Goal: Transaction & Acquisition: Purchase product/service

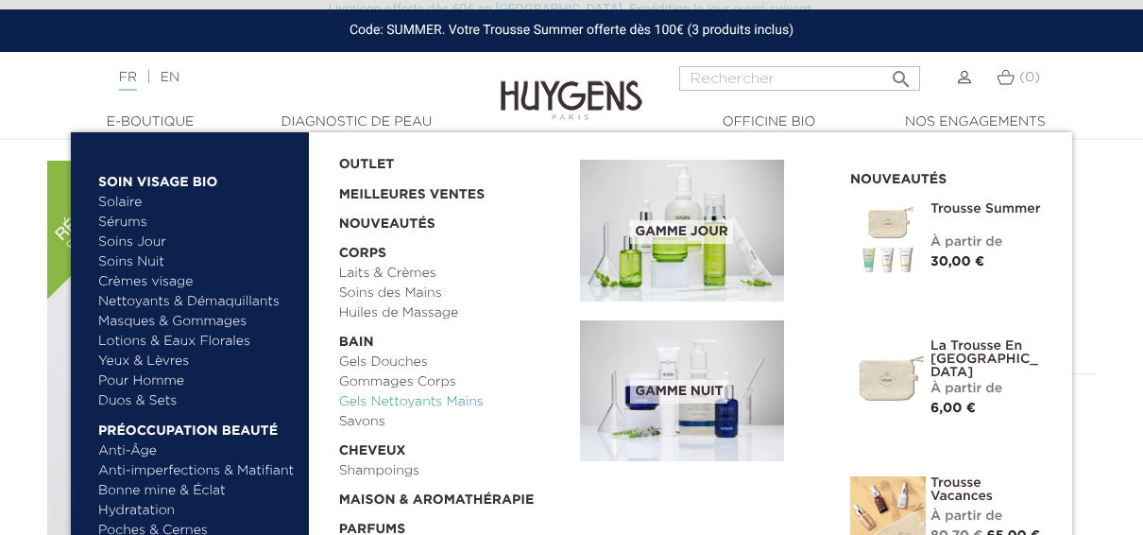
scroll to position [182, 0]
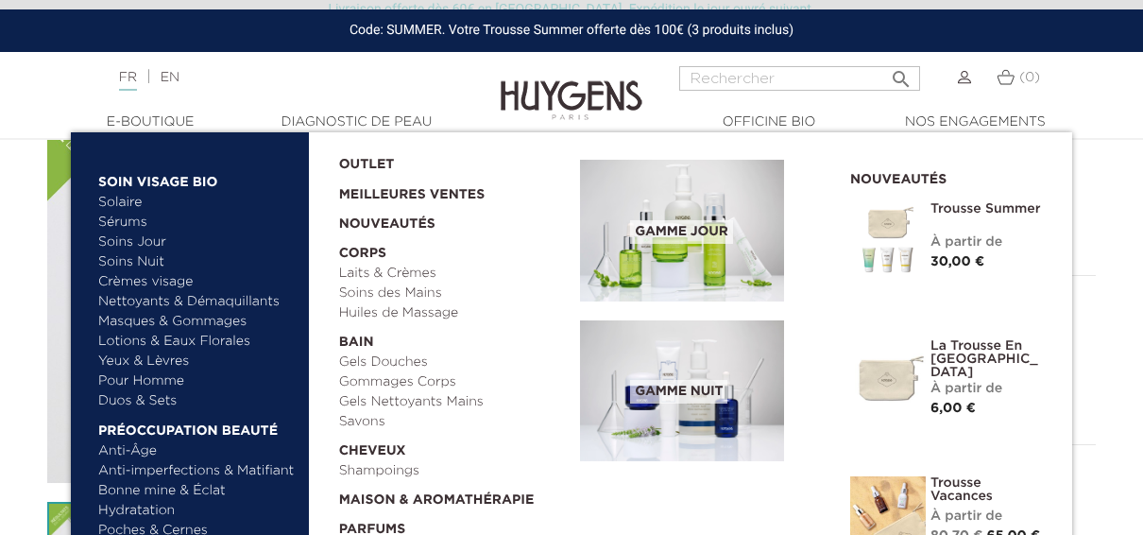
click at [157, 279] on link "Crèmes visage" at bounding box center [196, 282] width 197 height 20
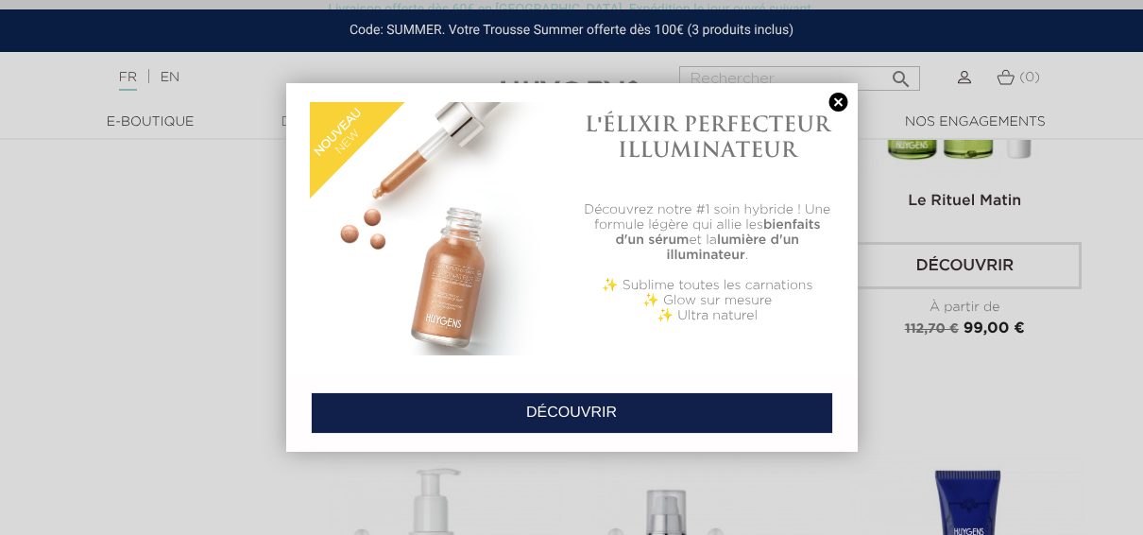
scroll to position [1951, 0]
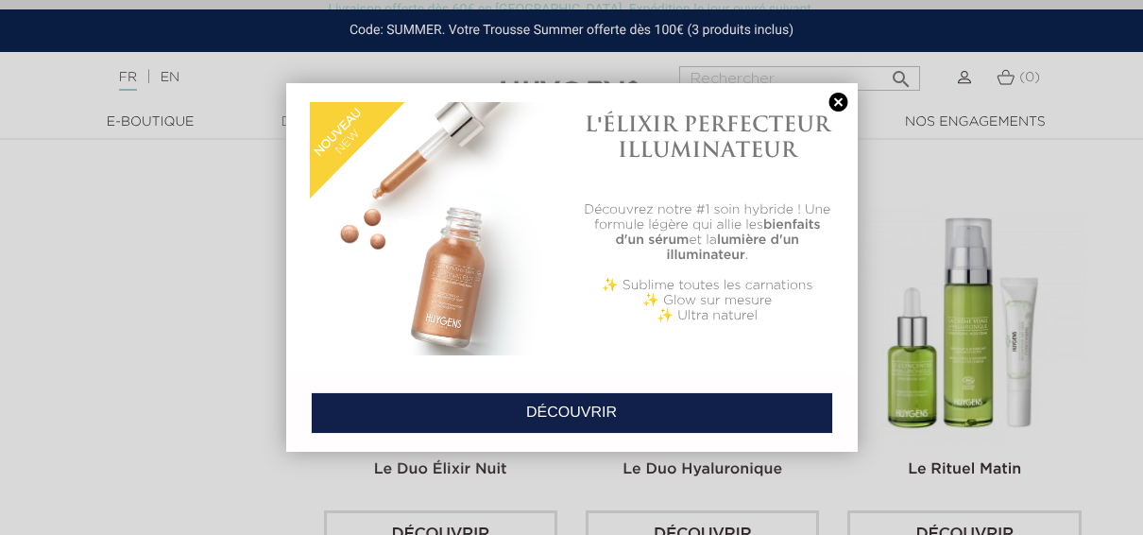
click at [838, 103] on link at bounding box center [839, 103] width 26 height 20
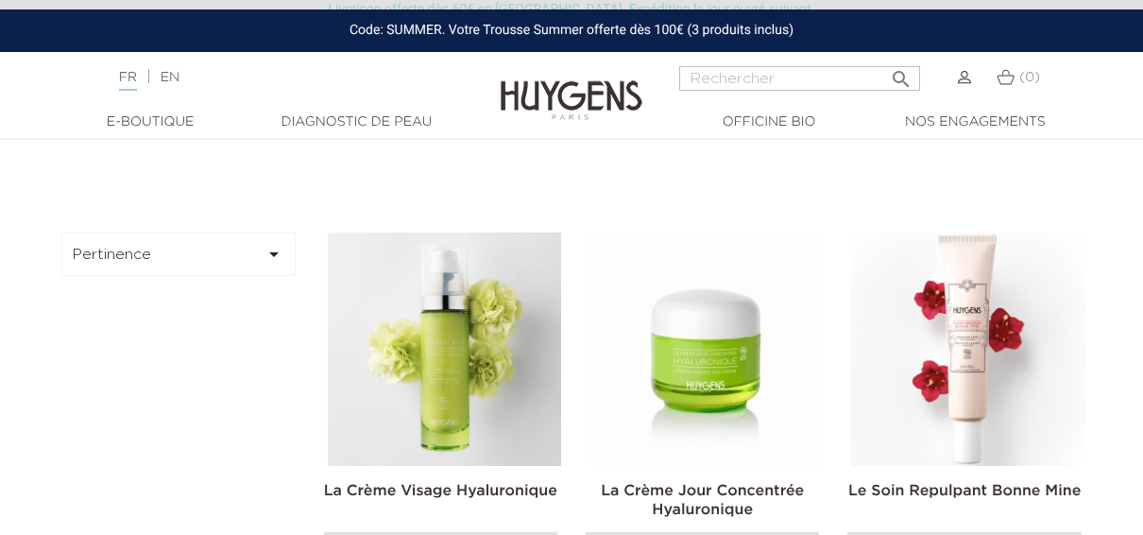
scroll to position [402, 0]
click at [710, 353] on img at bounding box center [706, 349] width 233 height 233
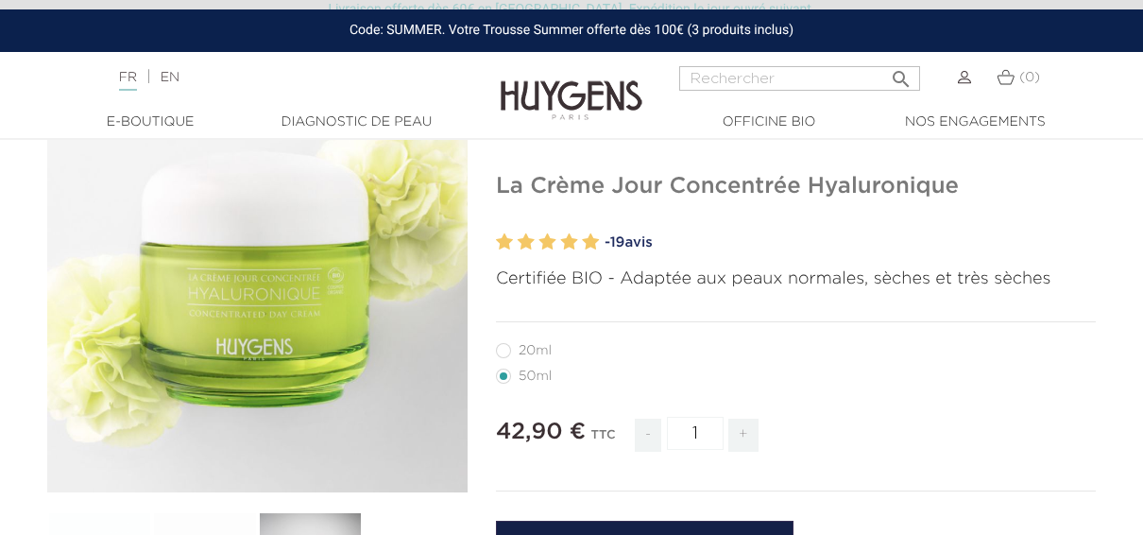
scroll to position [166, 0]
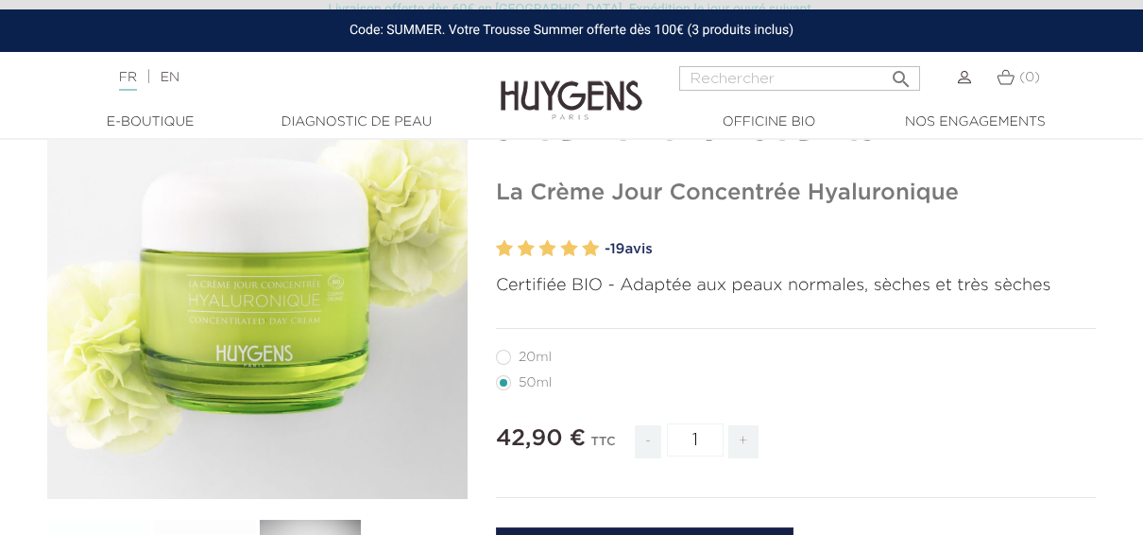
click at [508, 365] on li "20ml" at bounding box center [791, 357] width 590 height 26
click at [504, 352] on label27"] "20ml" at bounding box center [535, 357] width 78 height 15
radio input "true"
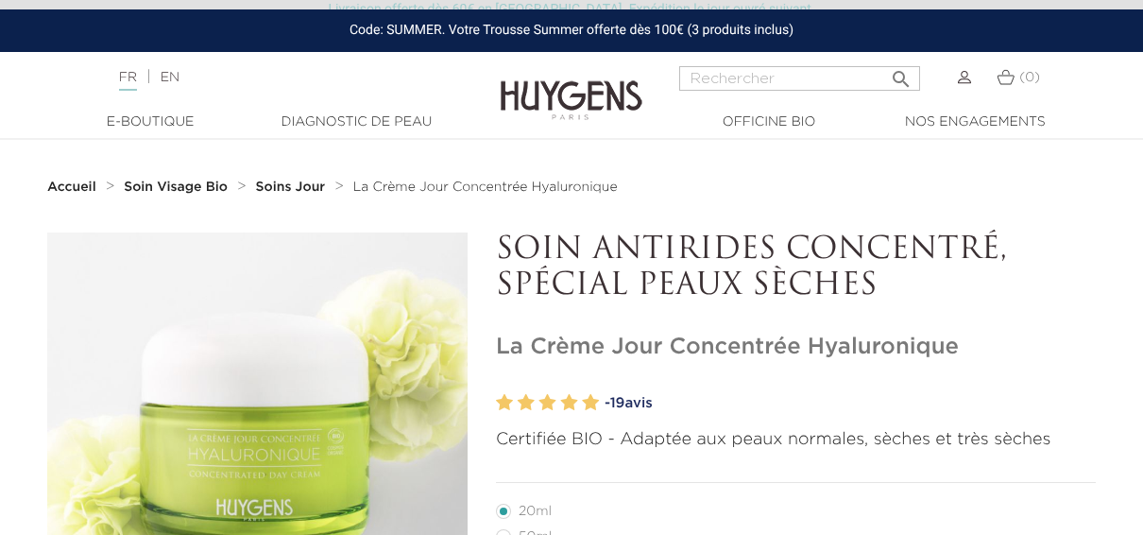
scroll to position [9, 0]
